Goal: Find specific page/section: Find specific page/section

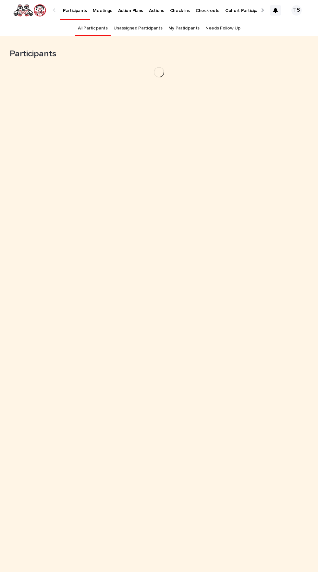
scroll to position [21, 0]
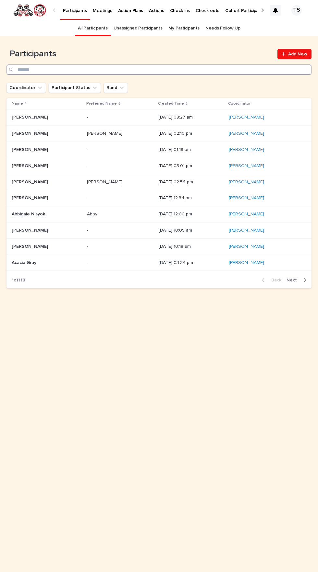
click at [211, 64] on input "Search" at bounding box center [158, 69] width 305 height 10
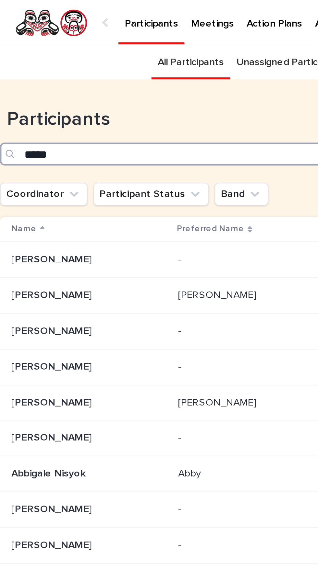
type input "******"
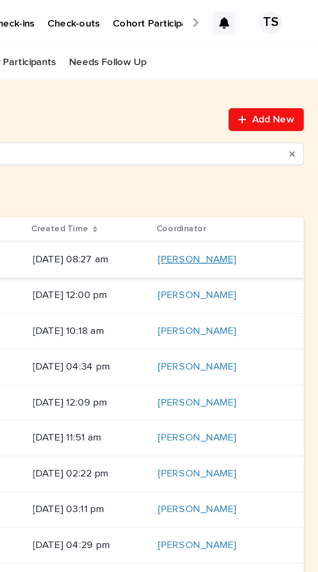
click at [262, 115] on link "[PERSON_NAME]" at bounding box center [262, 118] width 35 height 6
